Goal: Information Seeking & Learning: Learn about a topic

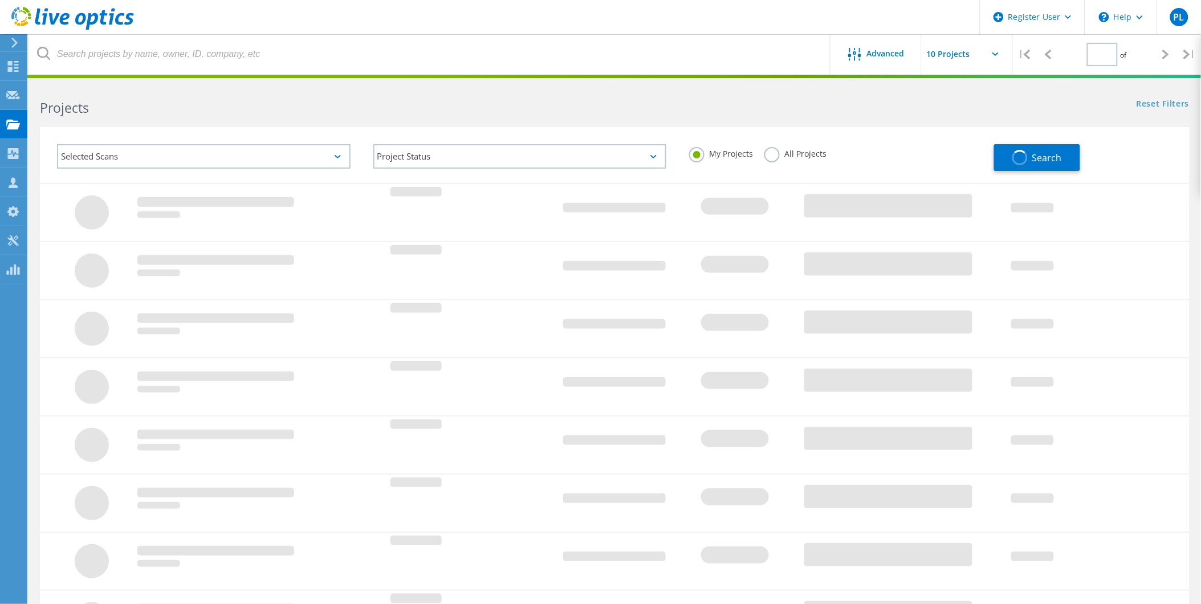
type input "1"
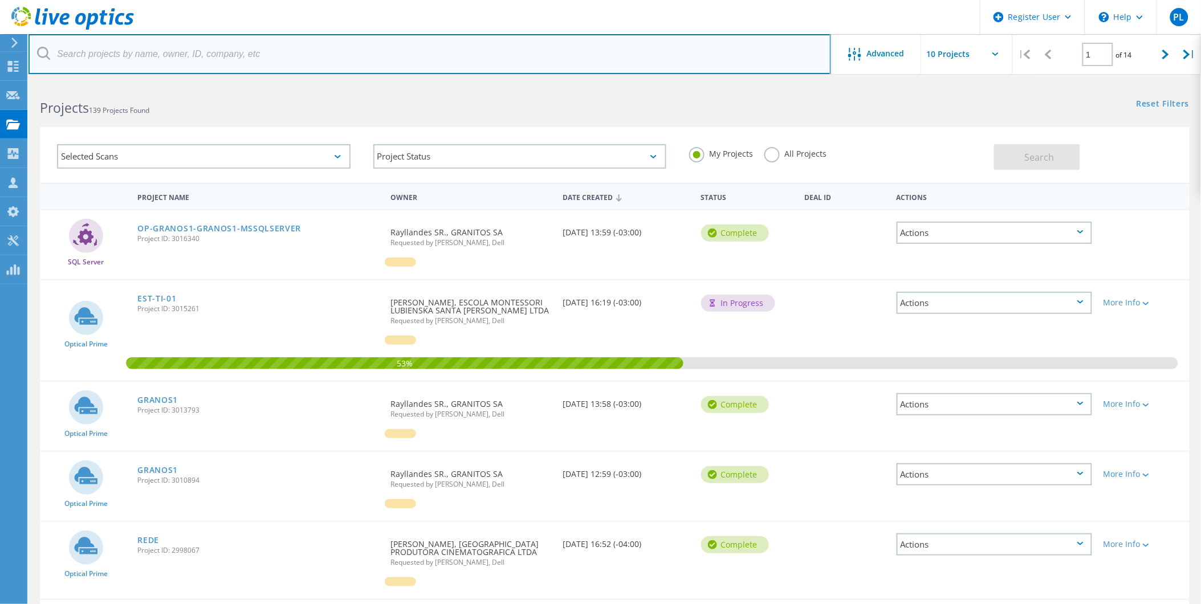
click at [244, 61] on input "text" at bounding box center [429, 54] width 802 height 40
paste input "[EMAIL_ADDRESS][DOMAIN_NAME]"
type input "[EMAIL_ADDRESS][DOMAIN_NAME]"
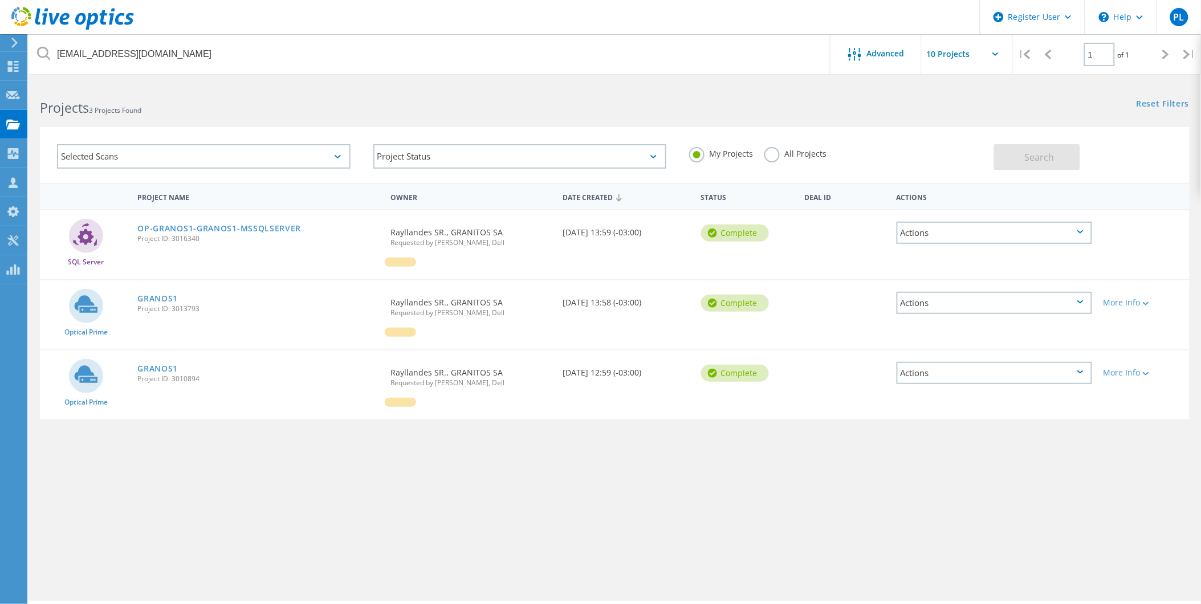
click at [379, 510] on div "supervisor.ti@granos.com.br Advanced | 1 of 1 | Email Address Project Name Comp…" at bounding box center [614, 342] width 1172 height 519
click at [193, 240] on span "Project ID: 3016340" at bounding box center [258, 238] width 242 height 7
copy span "3016340"
click at [248, 229] on link "OP-GRANOS1-GRANOS1-MSSQLSERVER" at bounding box center [219, 229] width 164 height 8
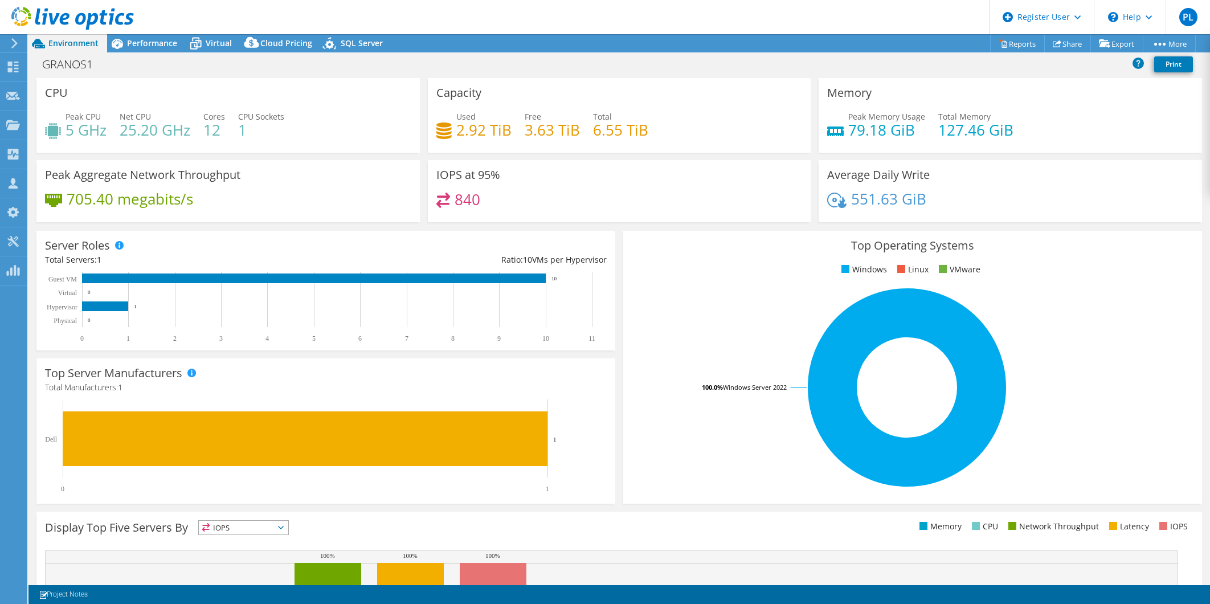
select select "USD"
click at [95, 14] on use at bounding box center [72, 18] width 123 height 23
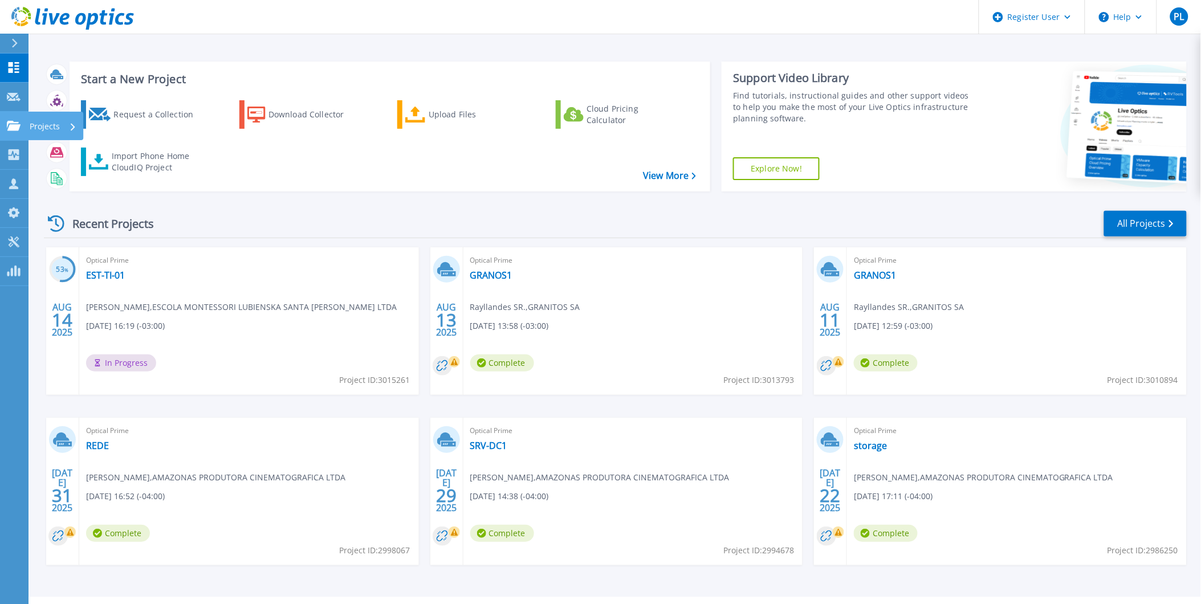
click at [5, 136] on link "Projects Projects" at bounding box center [14, 126] width 28 height 29
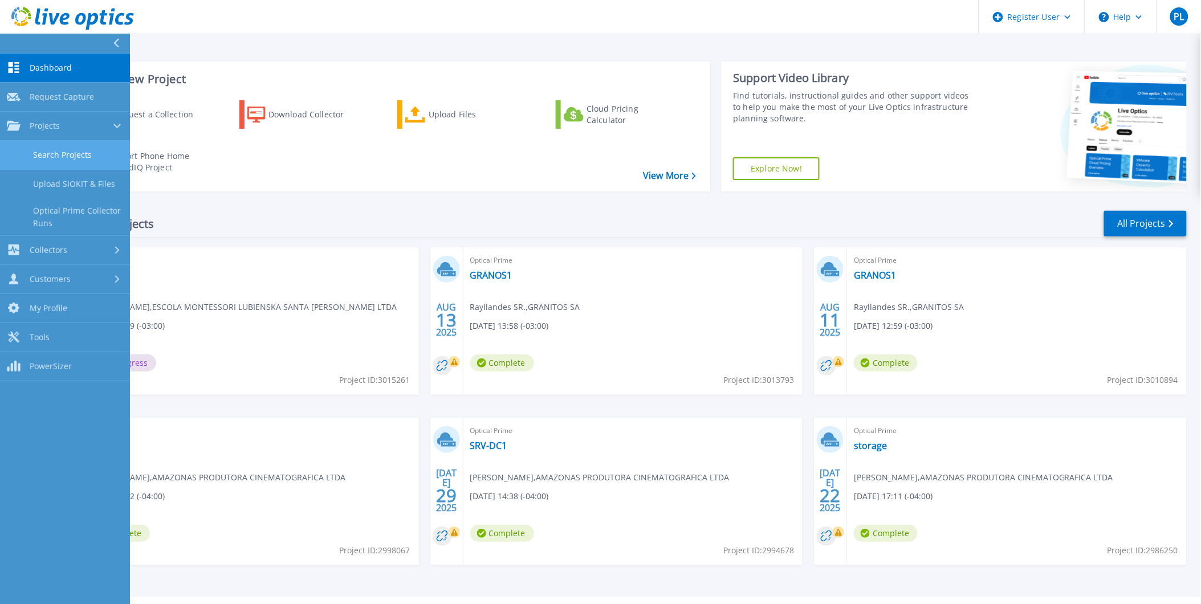
click at [100, 166] on link "Search Projects" at bounding box center [65, 155] width 130 height 29
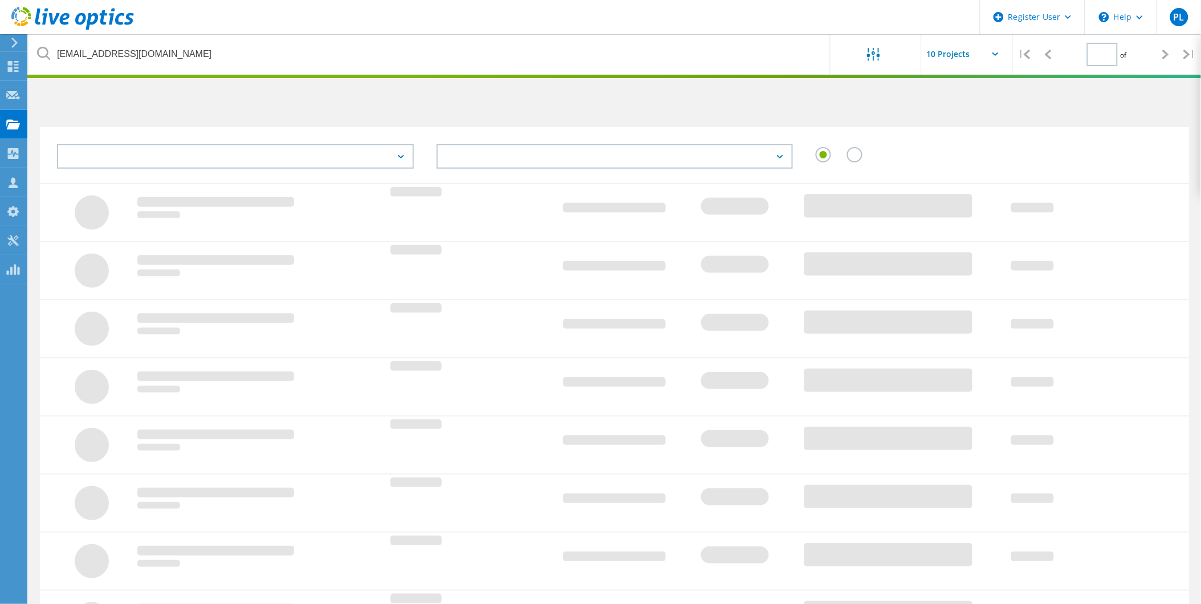
type input "1"
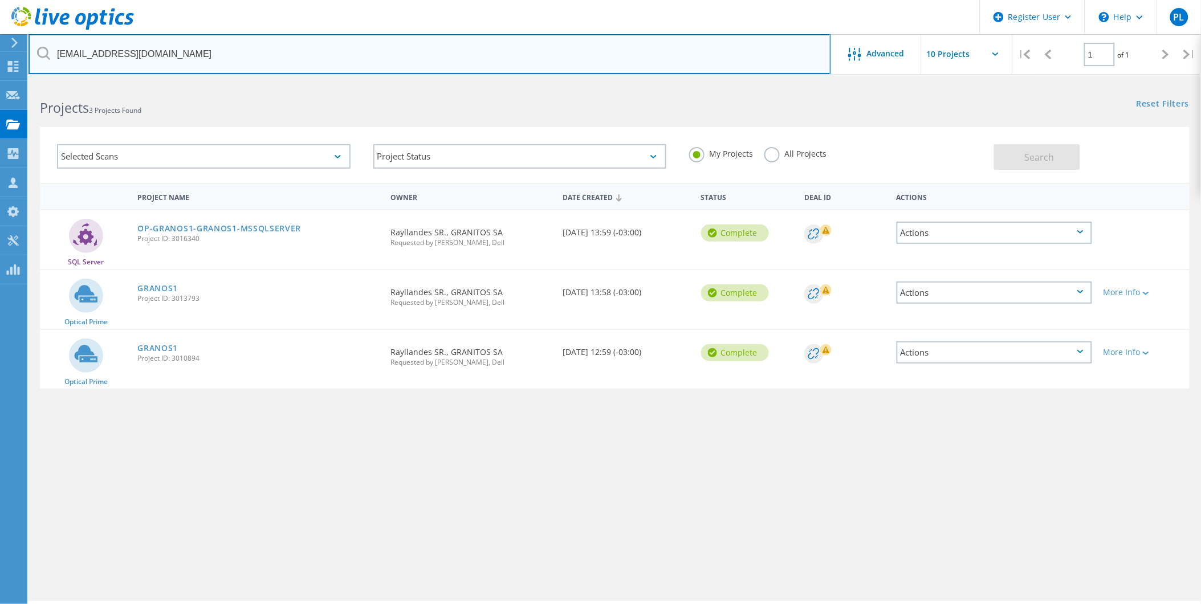
click at [126, 54] on input "[EMAIL_ADDRESS][DOMAIN_NAME]" at bounding box center [429, 54] width 802 height 40
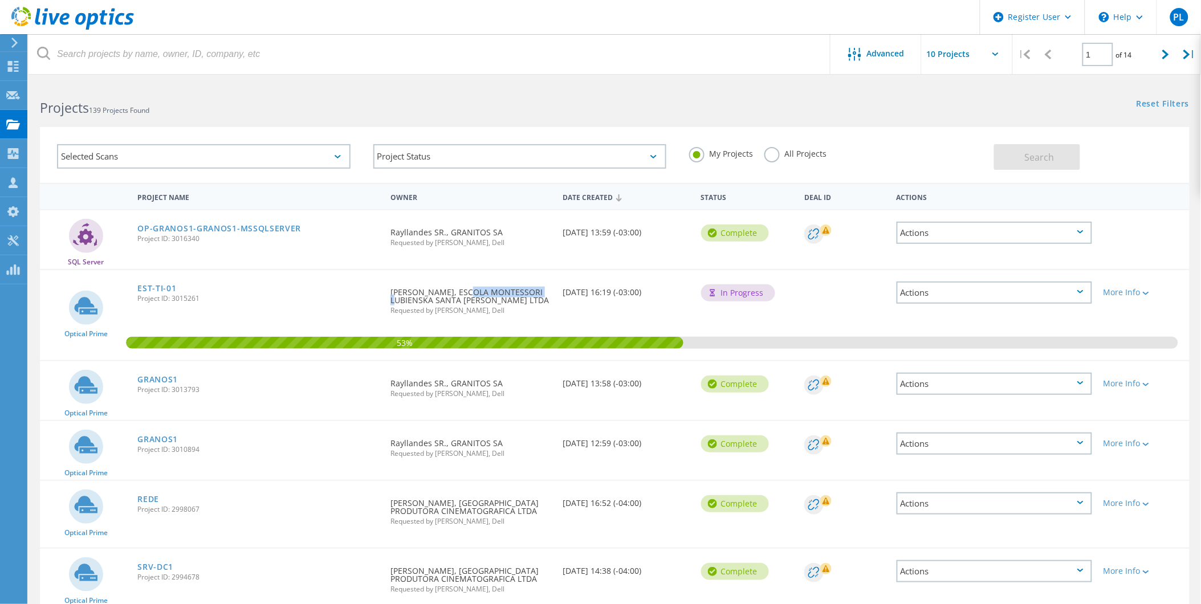
drag, startPoint x: 527, startPoint y: 286, endPoint x: 448, endPoint y: 289, distance: 78.7
click at [448, 289] on div "Requested By [PERSON_NAME], ESCOLA MONTESSORI LUBIENSKA SANTA [PERSON_NAME] LTD…" at bounding box center [471, 297] width 173 height 55
copy div "ESCOLA MONTESSOR"
click at [152, 376] on link "GRANOS1" at bounding box center [157, 380] width 40 height 8
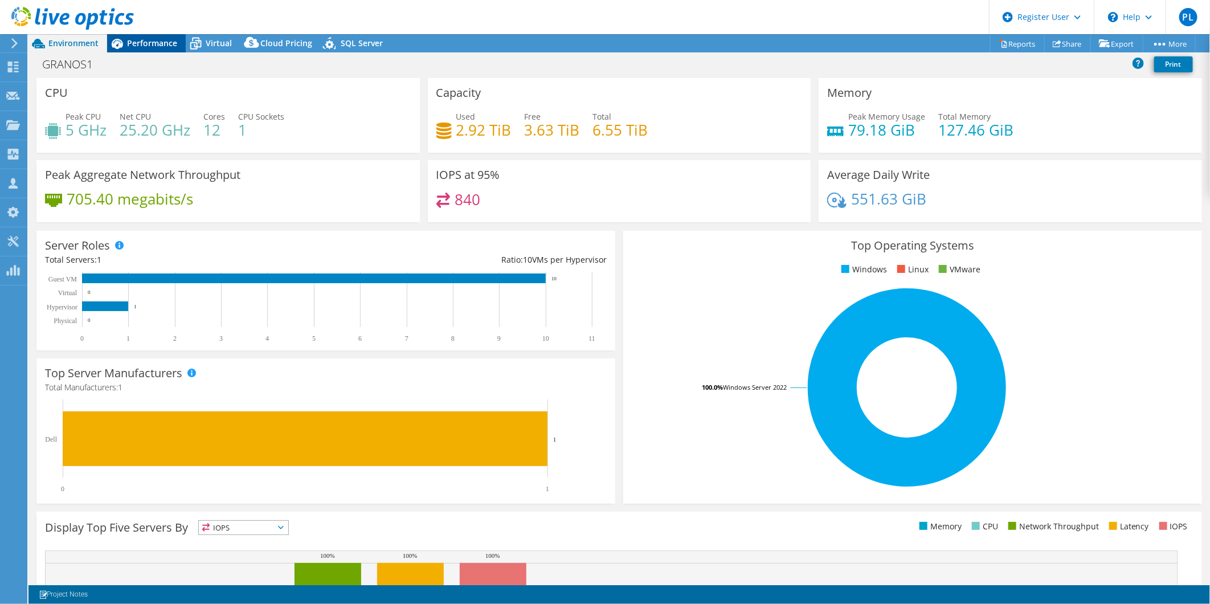
click at [145, 52] on div "Project Actions Project Actions Reports Share Export vSAN ReadyNode Sizer" at bounding box center [619, 319] width 1182 height 570
drag, startPoint x: 145, startPoint y: 51, endPoint x: 152, endPoint y: 42, distance: 11.9
click at [152, 42] on span "Performance" at bounding box center [152, 43] width 50 height 11
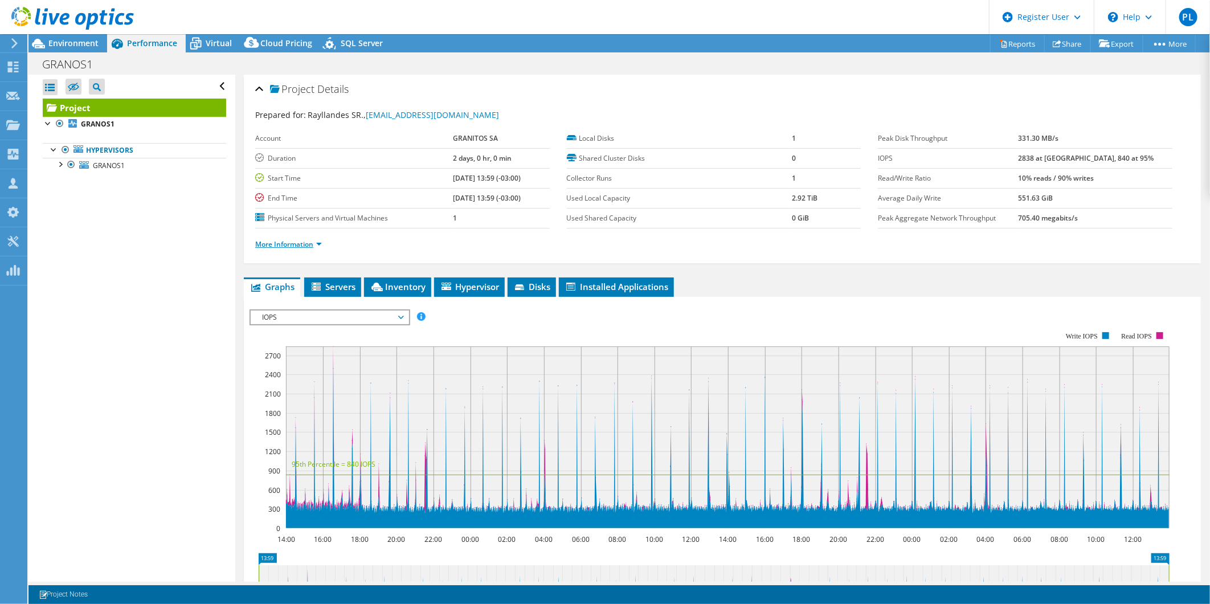
click at [302, 240] on link "More Information" at bounding box center [288, 244] width 67 height 10
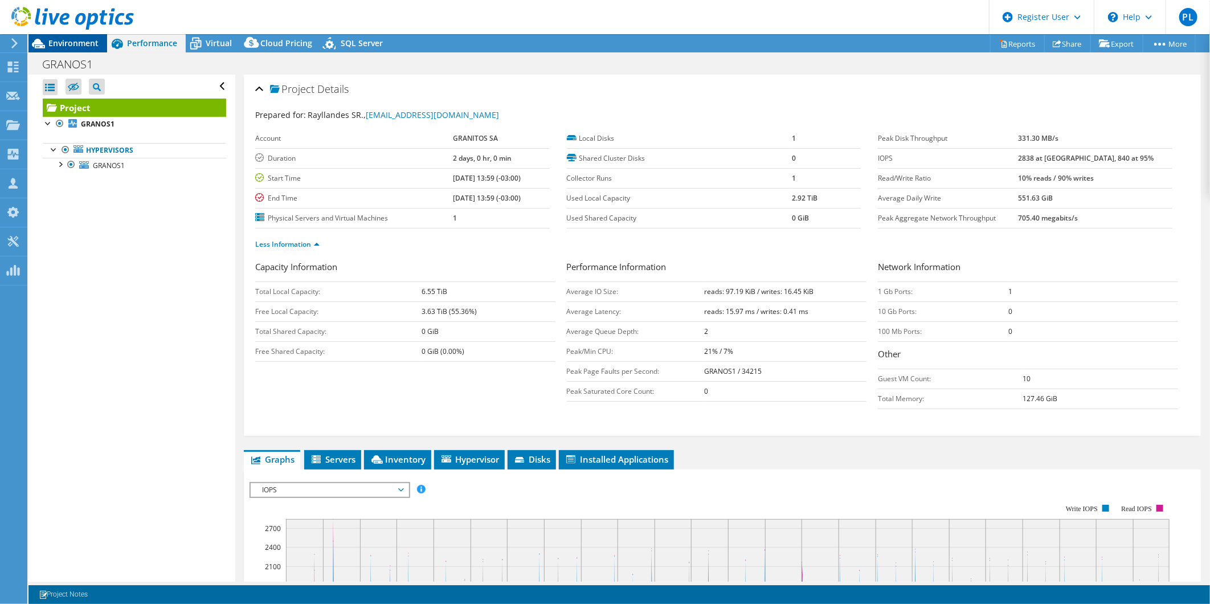
click at [81, 52] on div "Environment" at bounding box center [67, 43] width 79 height 18
